Goal: Task Accomplishment & Management: Use online tool/utility

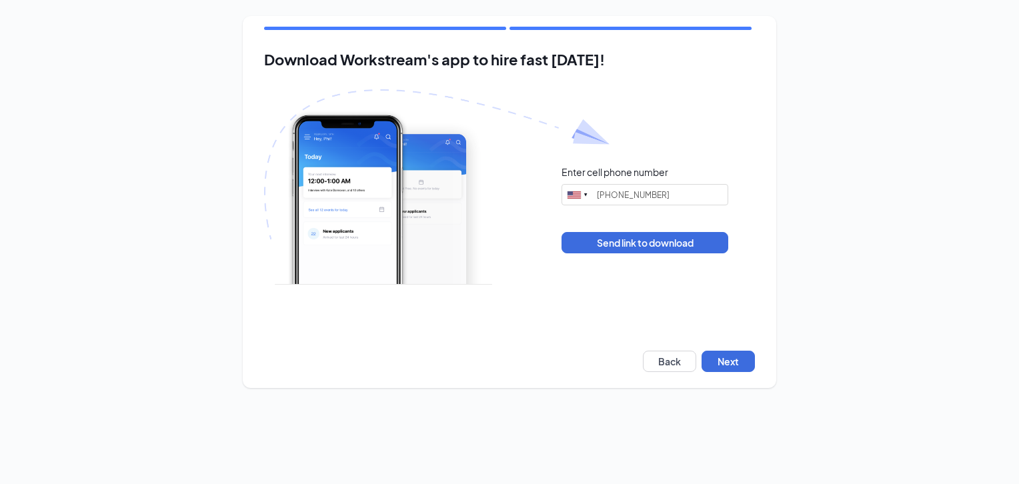
type input "[PHONE_NUMBER]"
click at [746, 370] on button "Next" at bounding box center [727, 361] width 53 height 21
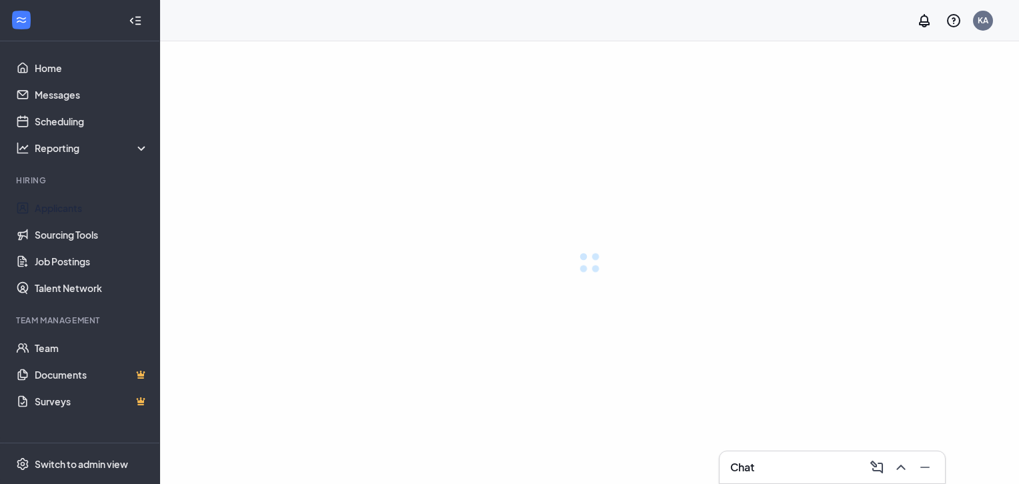
click at [57, 207] on link "Applicants" at bounding box center [92, 208] width 114 height 27
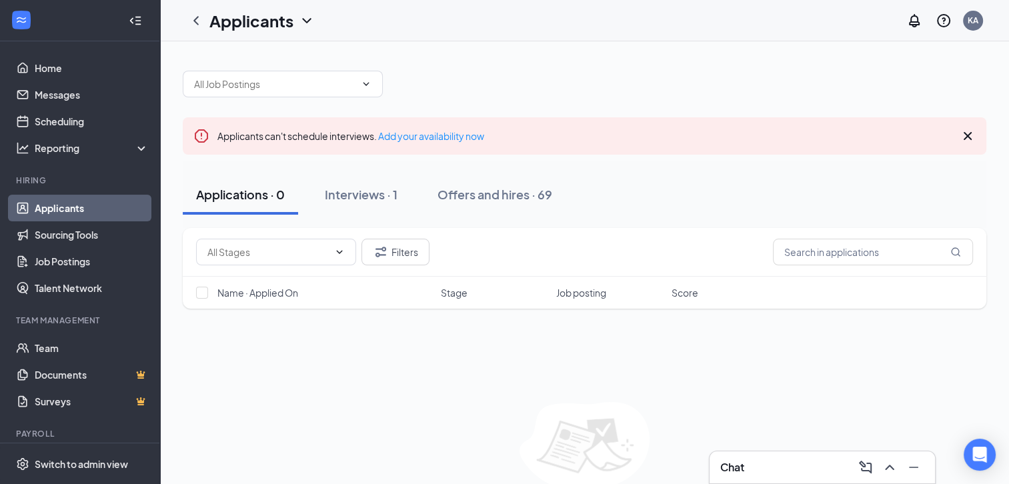
click at [514, 198] on div "Offers and hires · 69" at bounding box center [494, 194] width 115 height 17
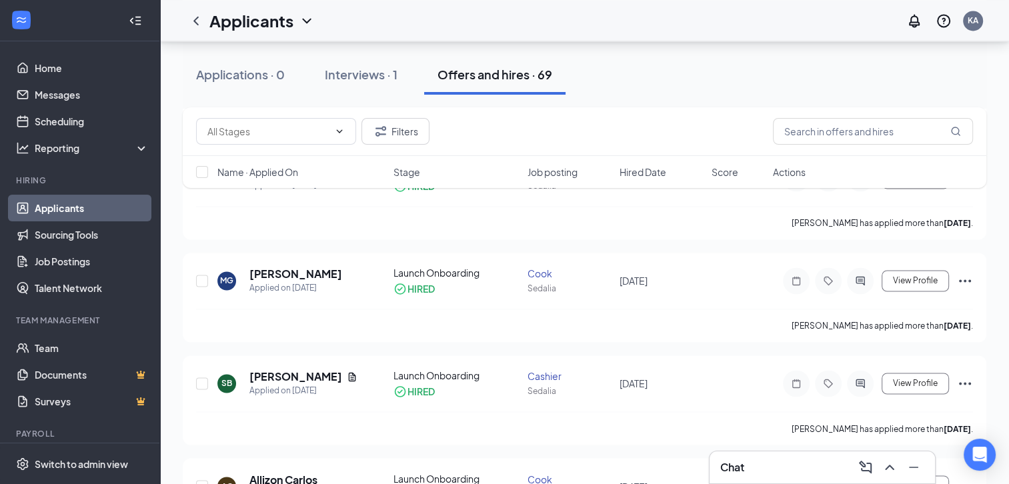
scroll to position [2197, 0]
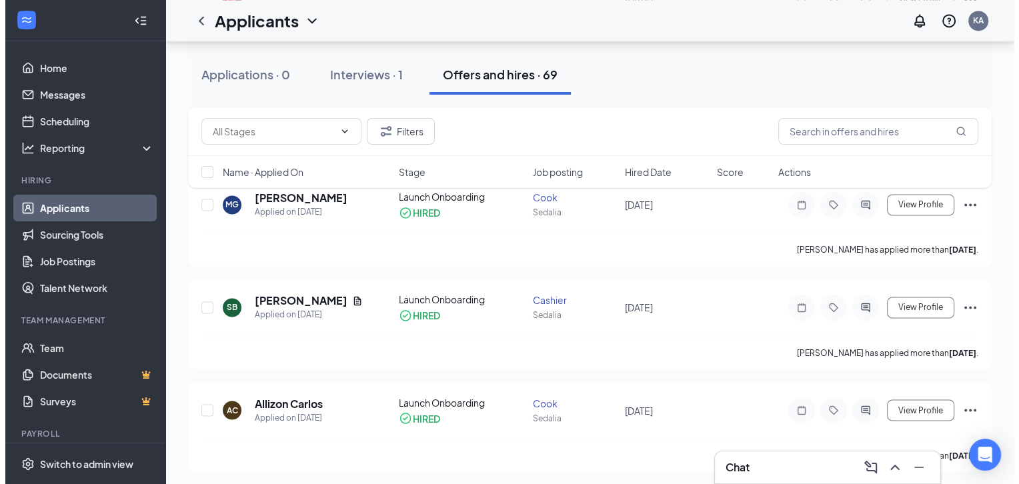
scroll to position [2663, 0]
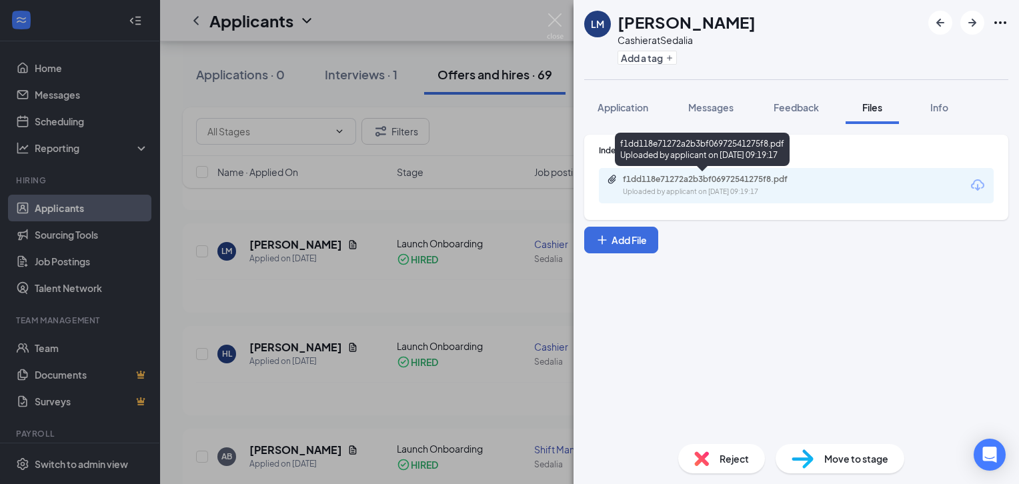
click at [653, 181] on div "f1dd118e71272a2b3bf06972541275f8.pdf" at bounding box center [716, 179] width 187 height 11
